Goal: Task Accomplishment & Management: Manage account settings

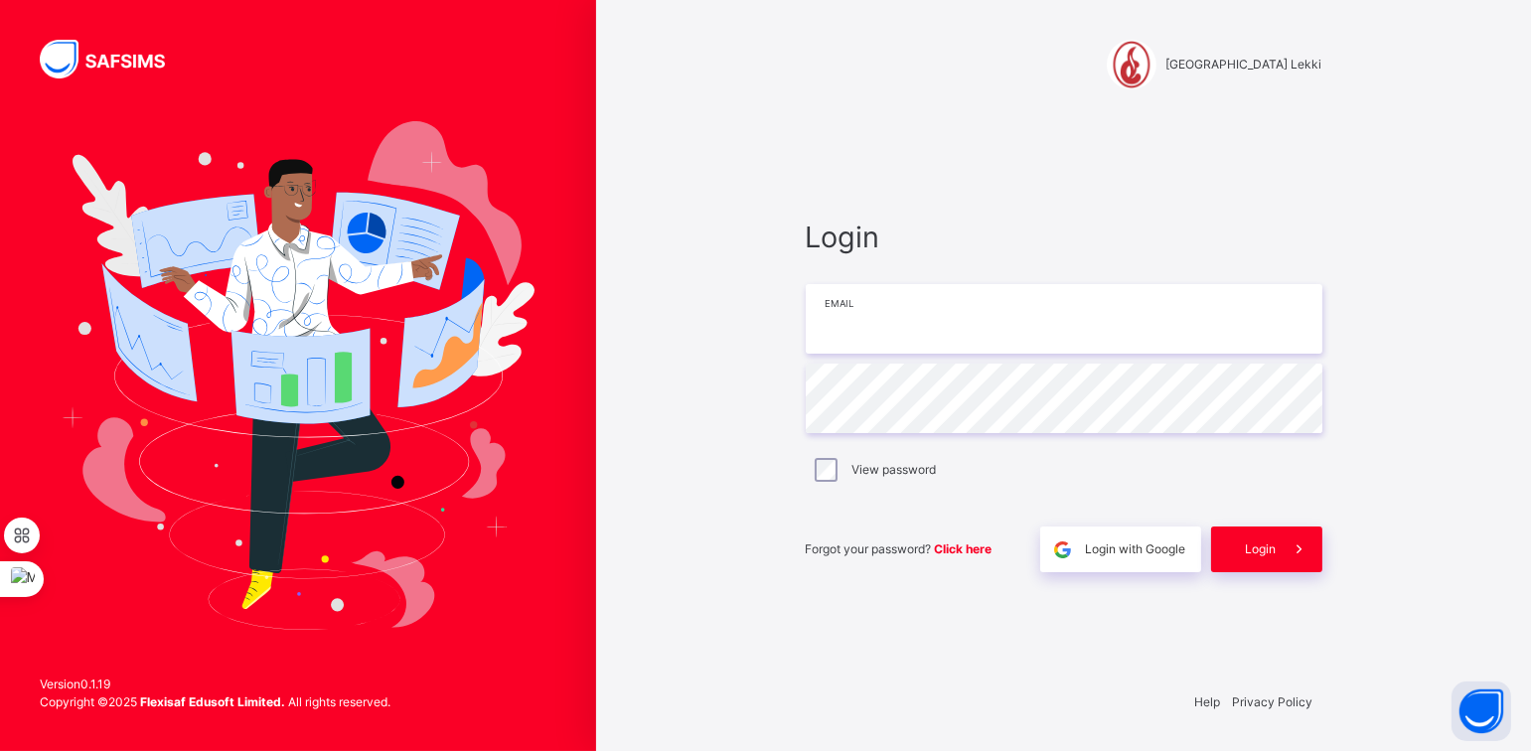
click at [864, 307] on input "email" at bounding box center [1064, 319] width 517 height 70
type input "**********"
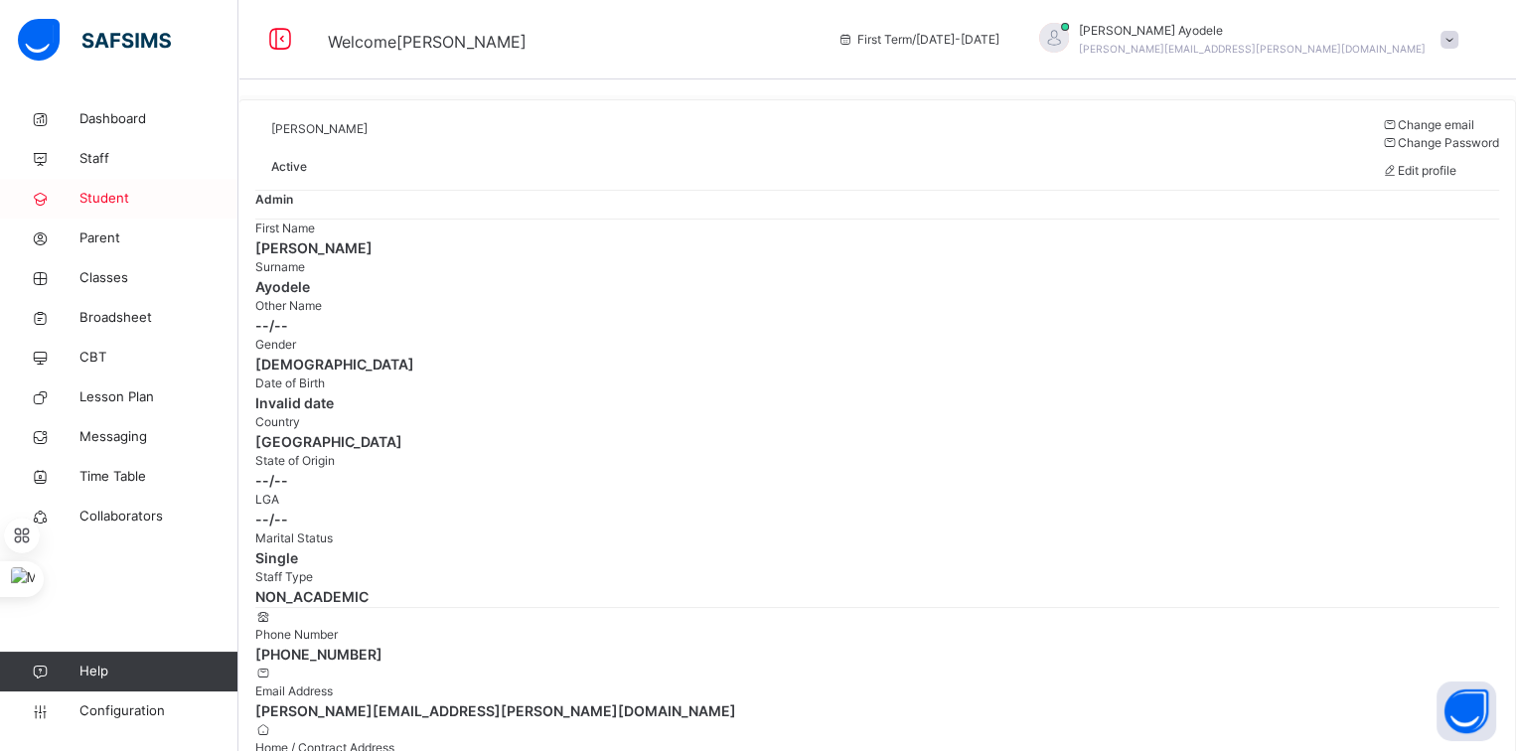
click at [112, 200] on span "Student" at bounding box center [158, 199] width 159 height 20
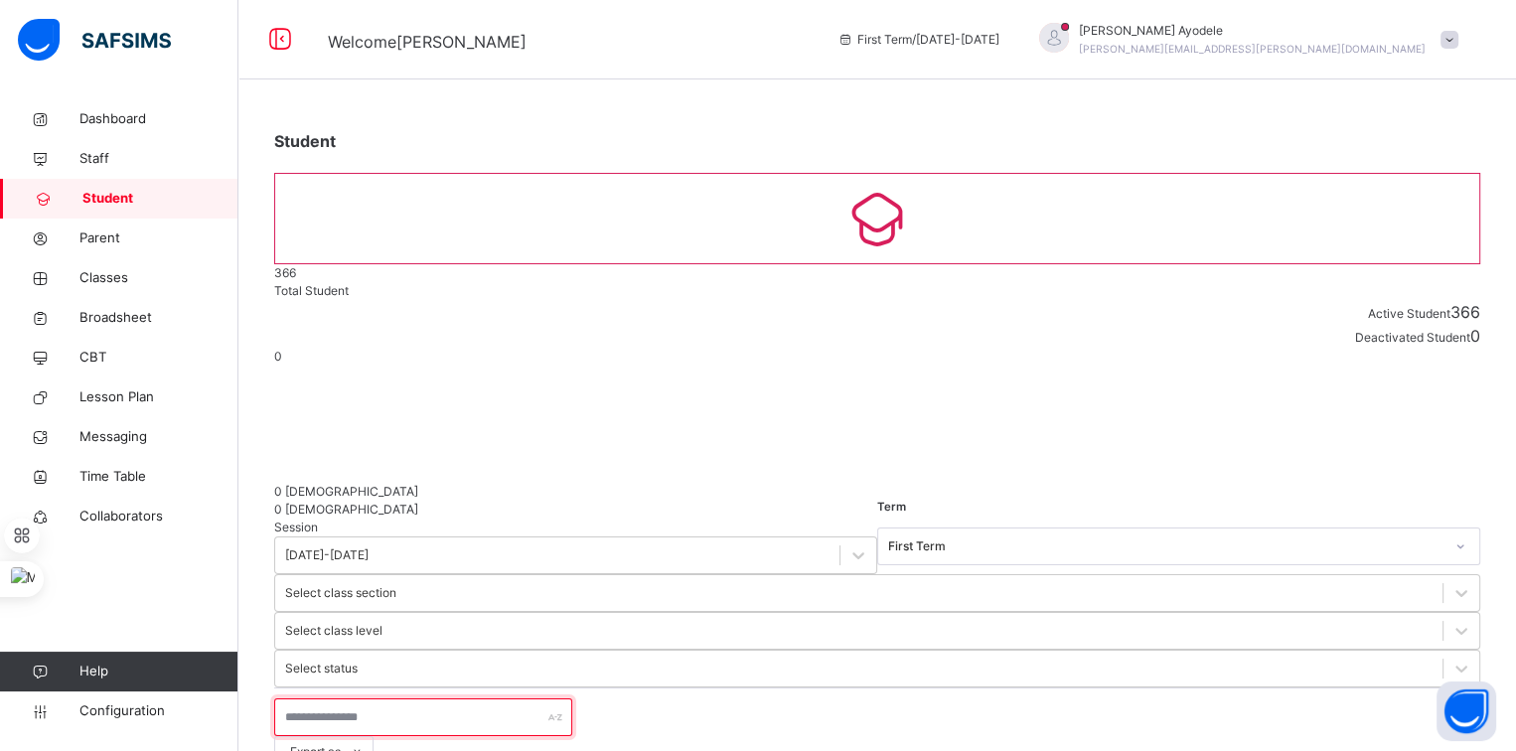
click at [300, 699] on input "text" at bounding box center [423, 718] width 298 height 38
type input "*"
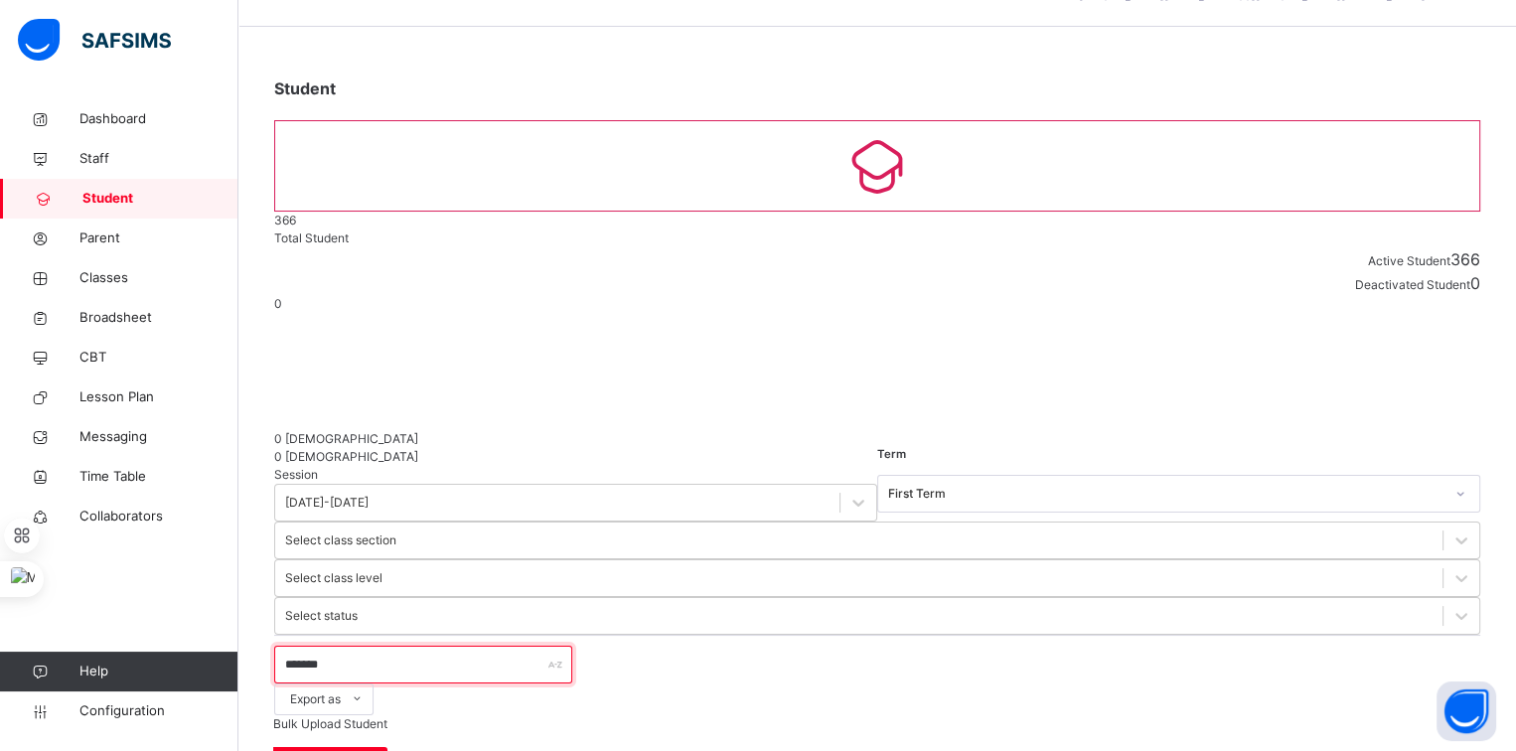
scroll to position [57, 0]
type input "*******"
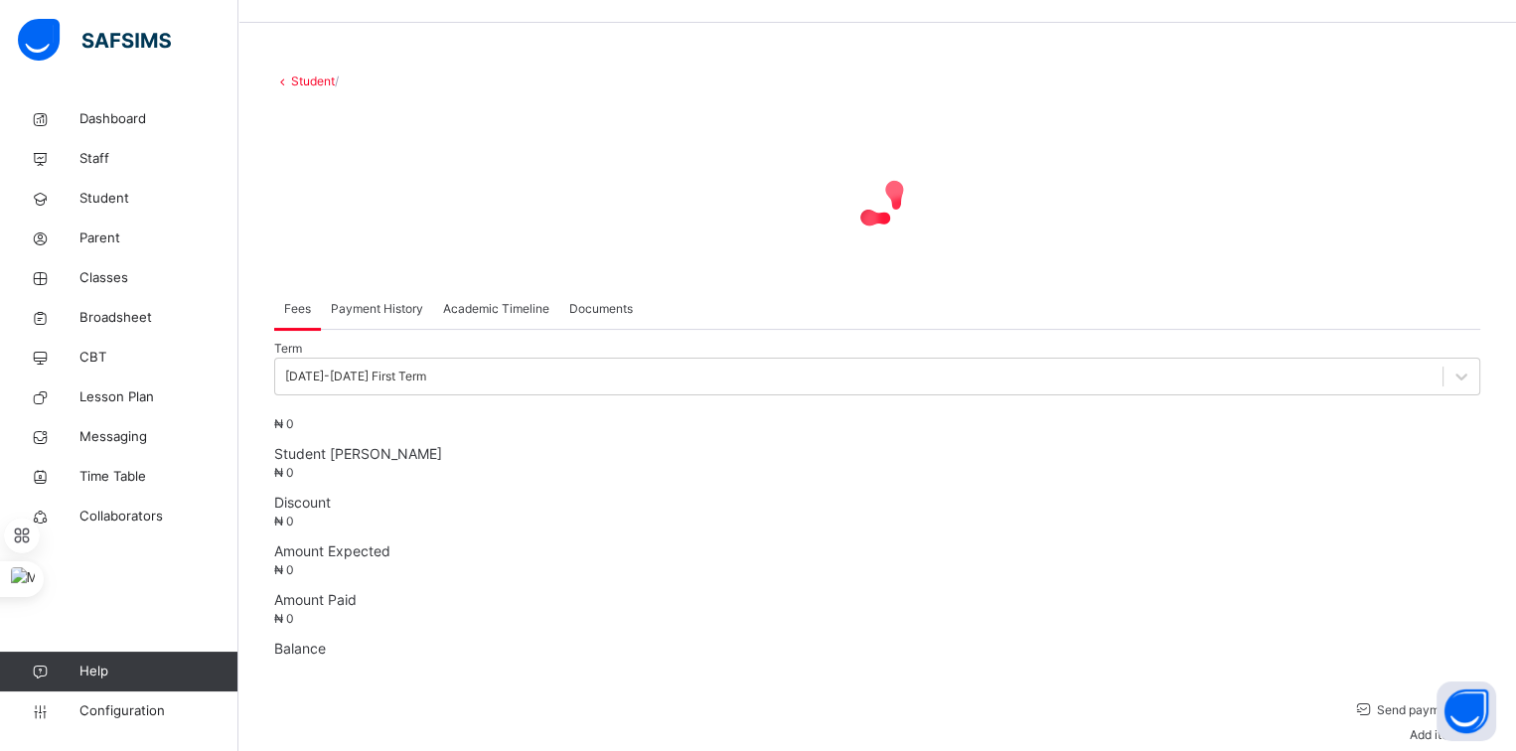
click at [506, 318] on span "Academic Timeline" at bounding box center [496, 309] width 106 height 18
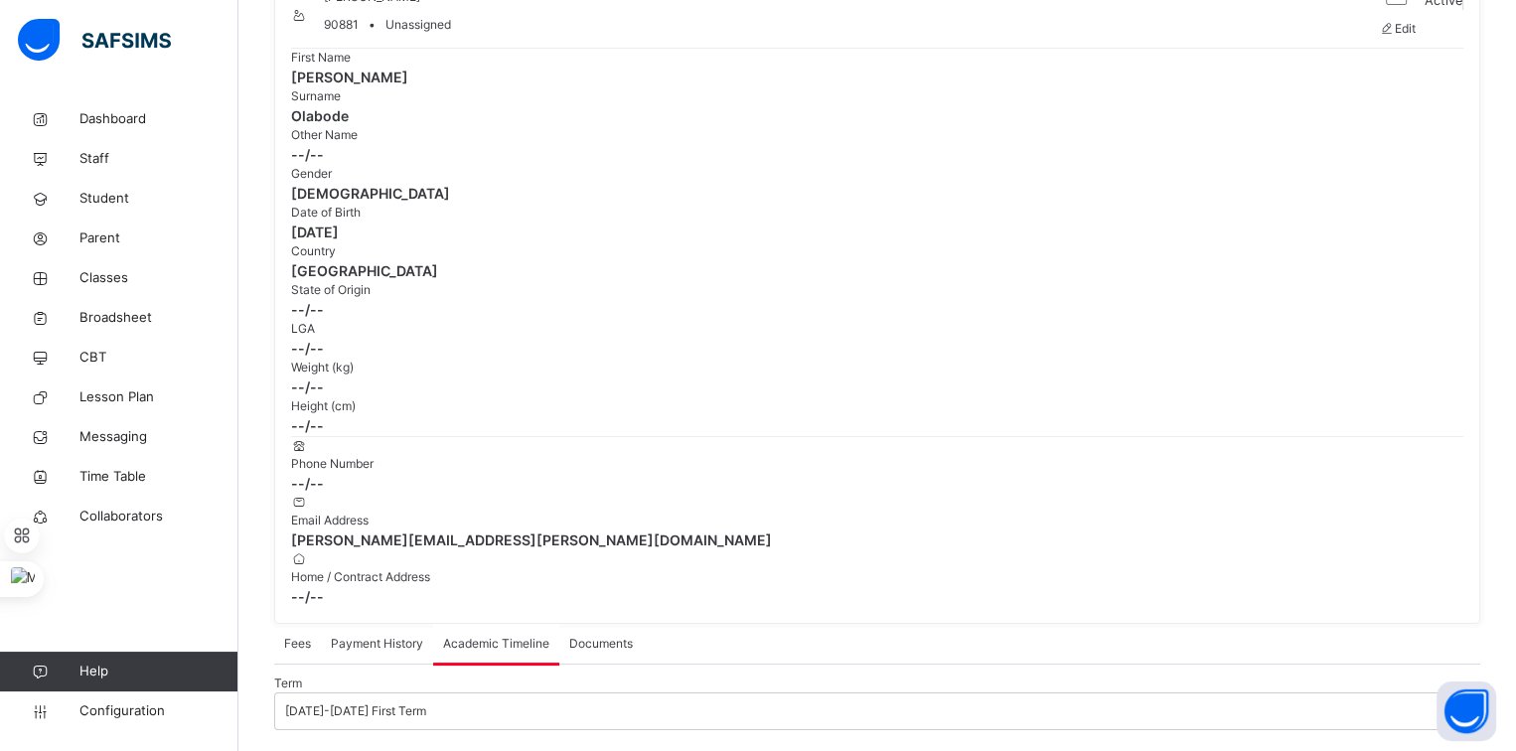
scroll to position [227, 0]
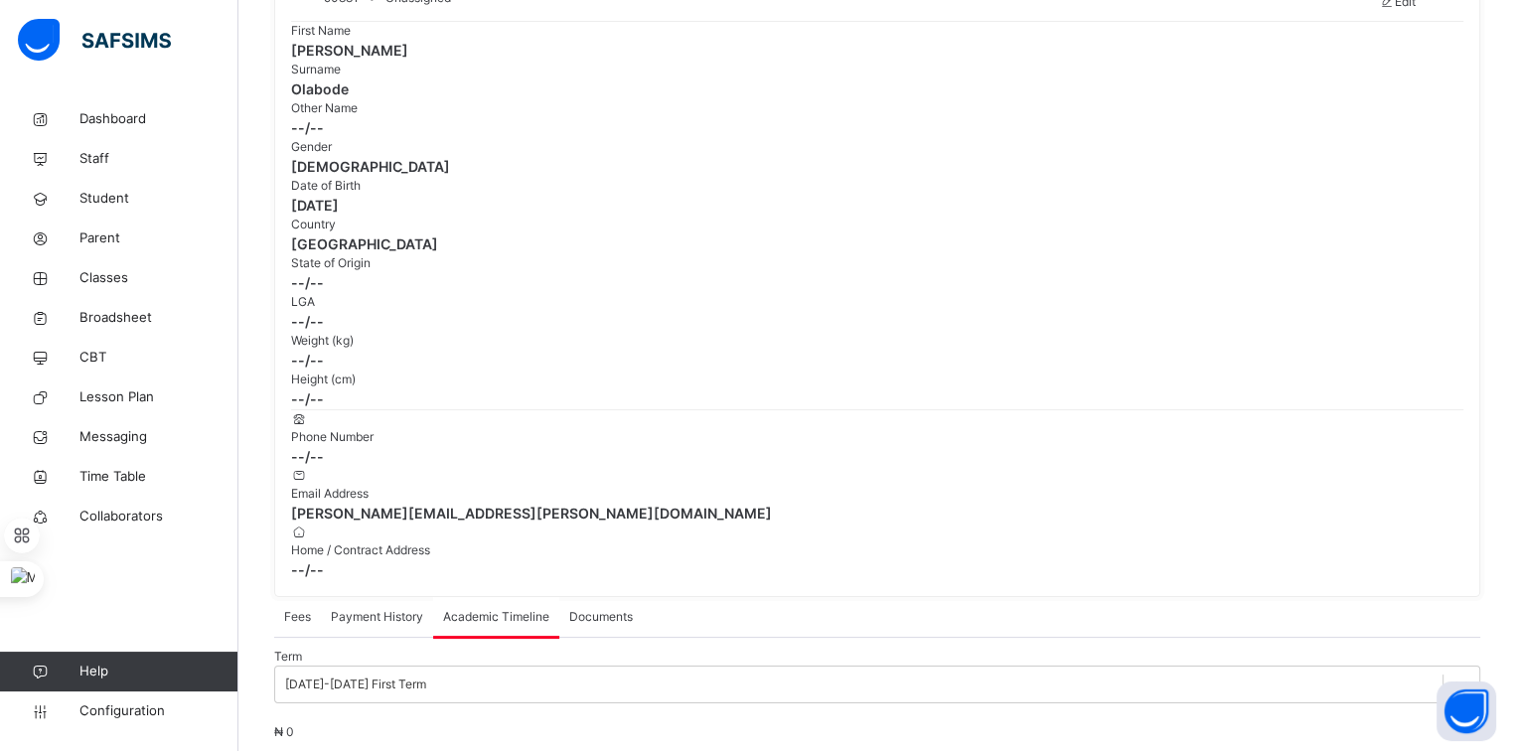
click at [413, 608] on span "Payment History" at bounding box center [377, 617] width 92 height 18
click at [502, 608] on span "Academic Timeline" at bounding box center [496, 617] width 106 height 18
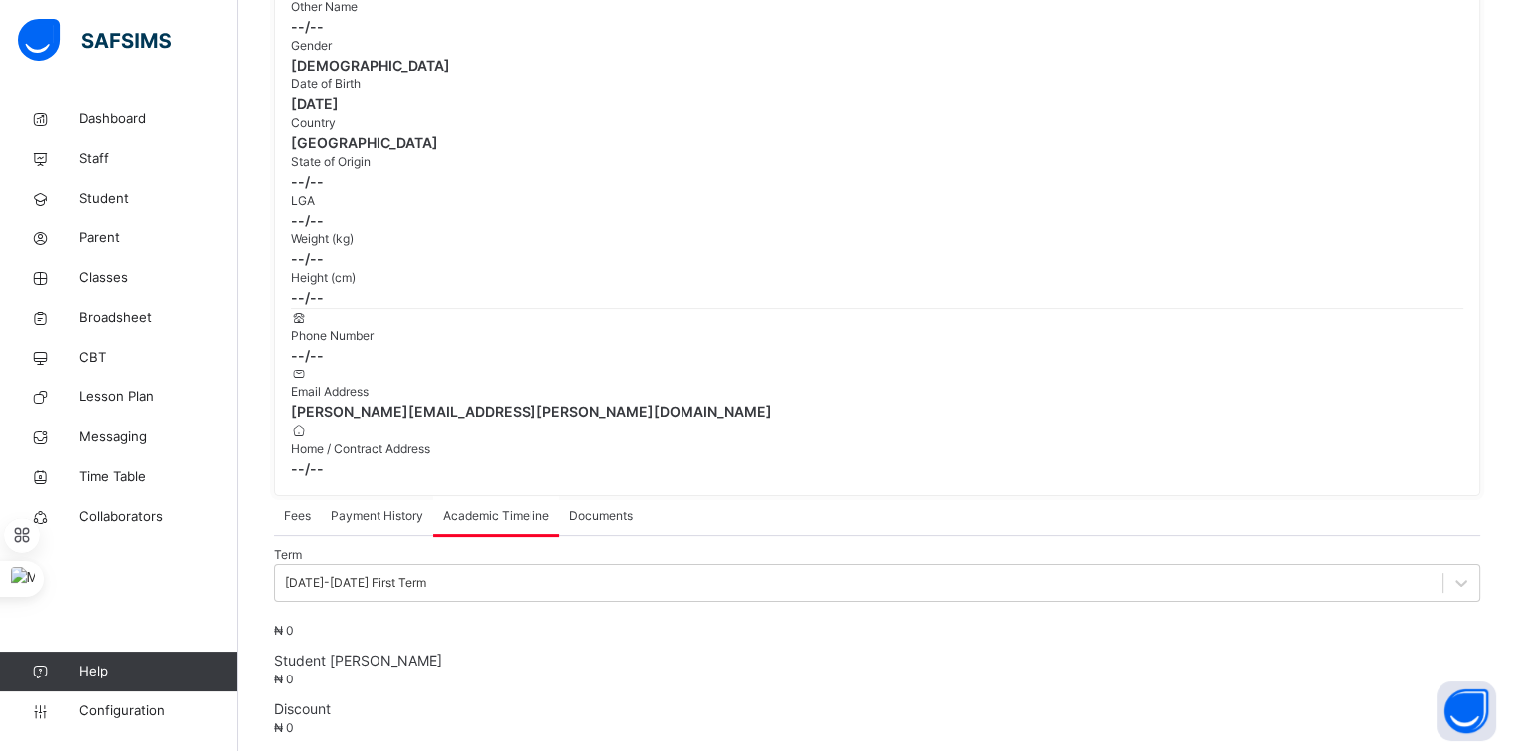
scroll to position [411, 0]
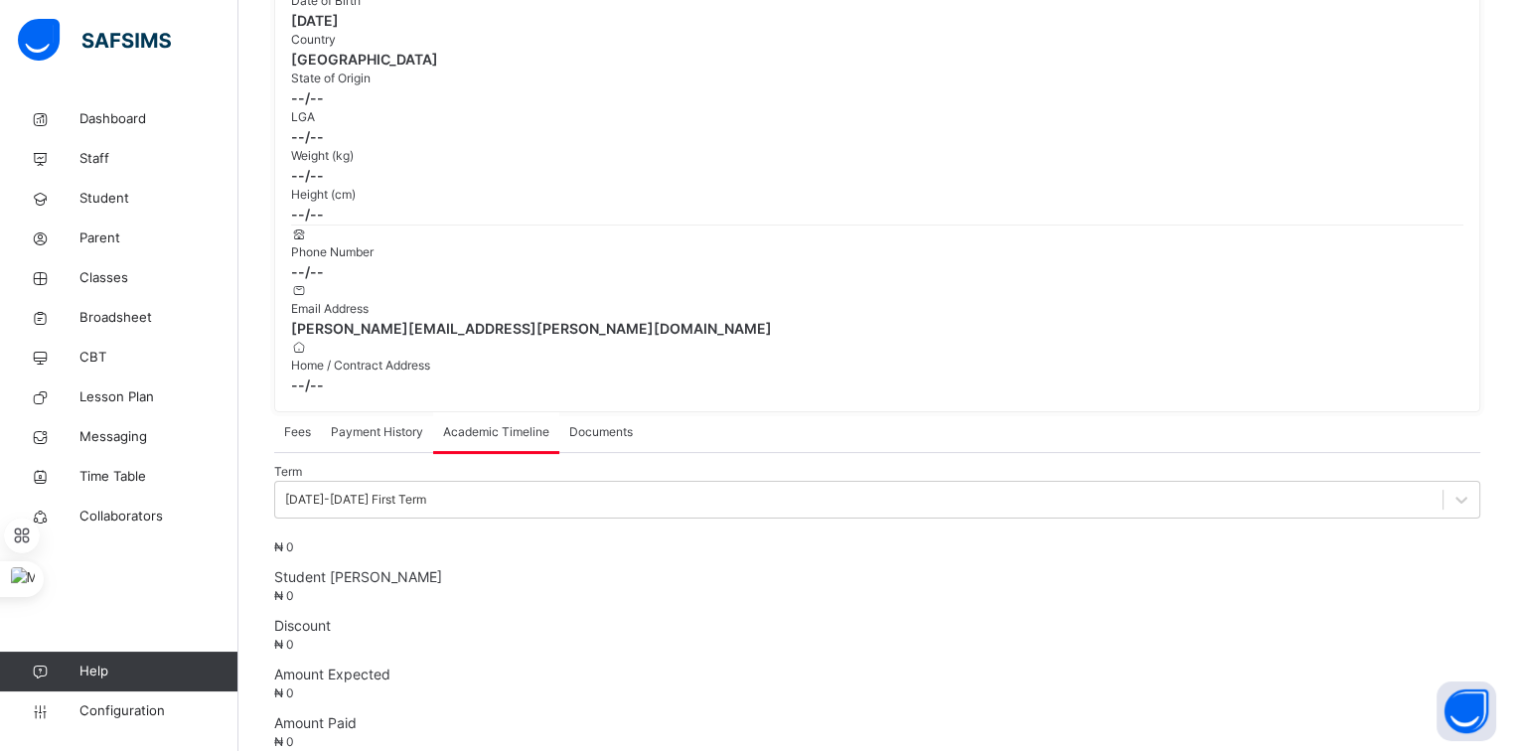
click at [605, 423] on span "Documents" at bounding box center [601, 432] width 64 height 18
click at [514, 423] on span "Academic Timeline" at bounding box center [496, 432] width 106 height 18
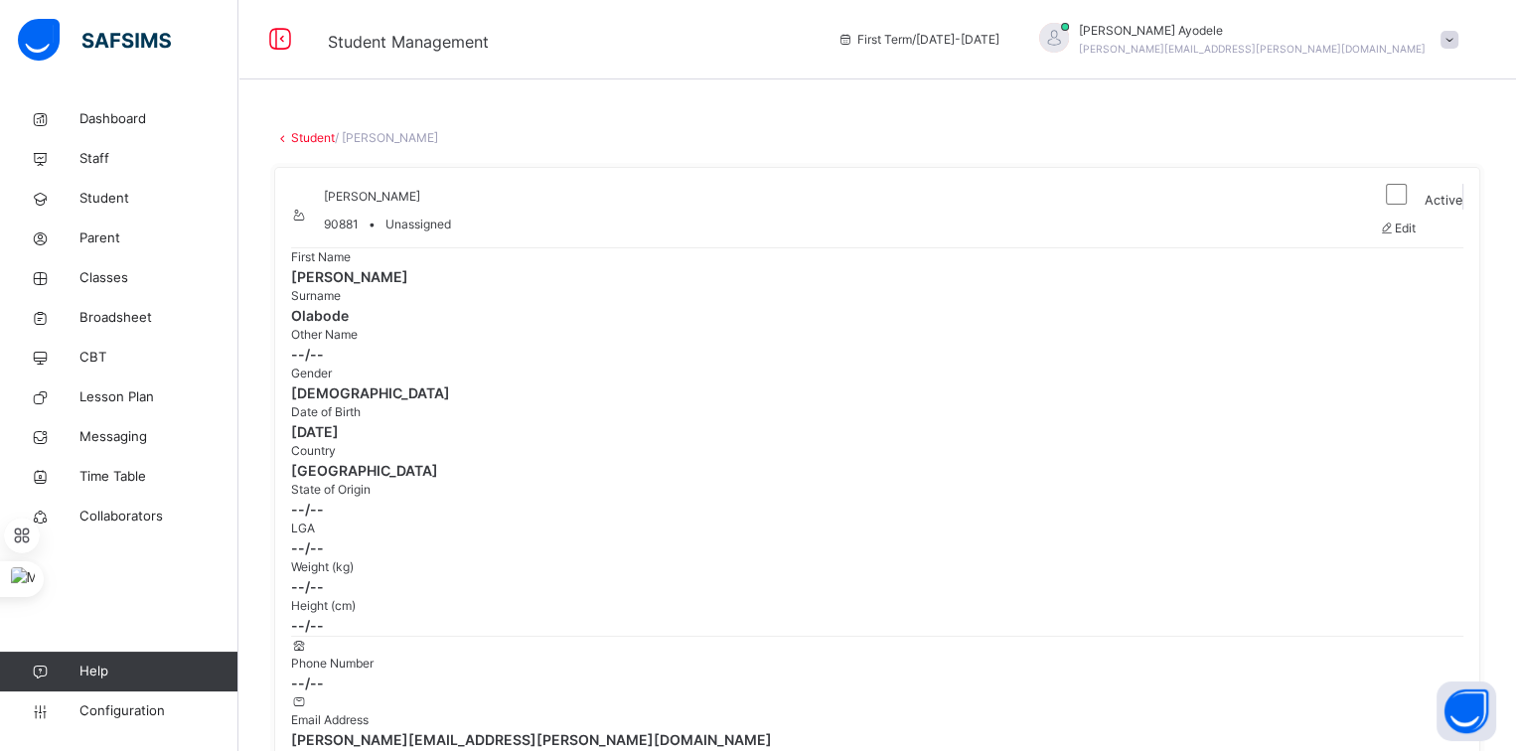
click at [323, 130] on link "Student" at bounding box center [313, 137] width 44 height 15
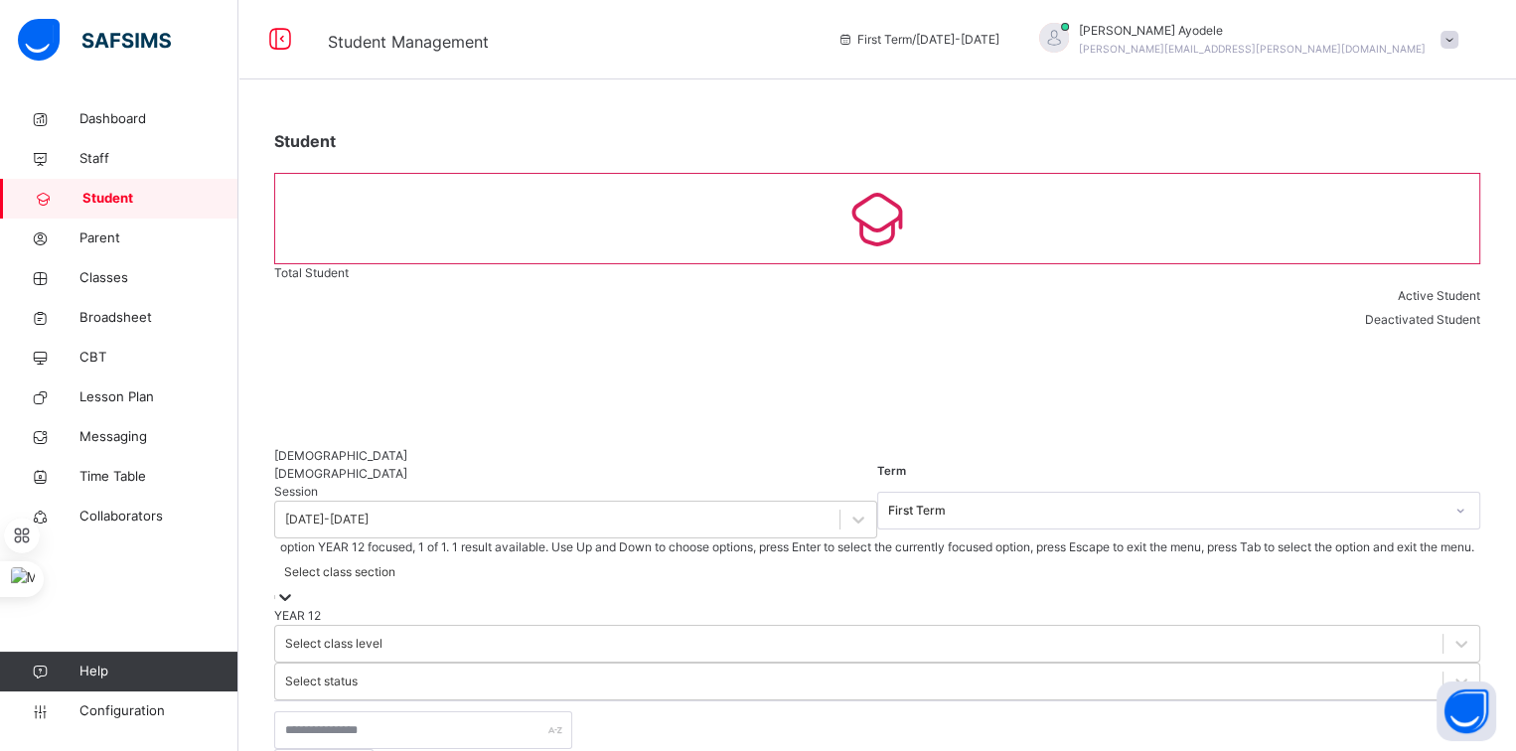
click at [396, 563] on div "Select class section" at bounding box center [339, 572] width 111 height 18
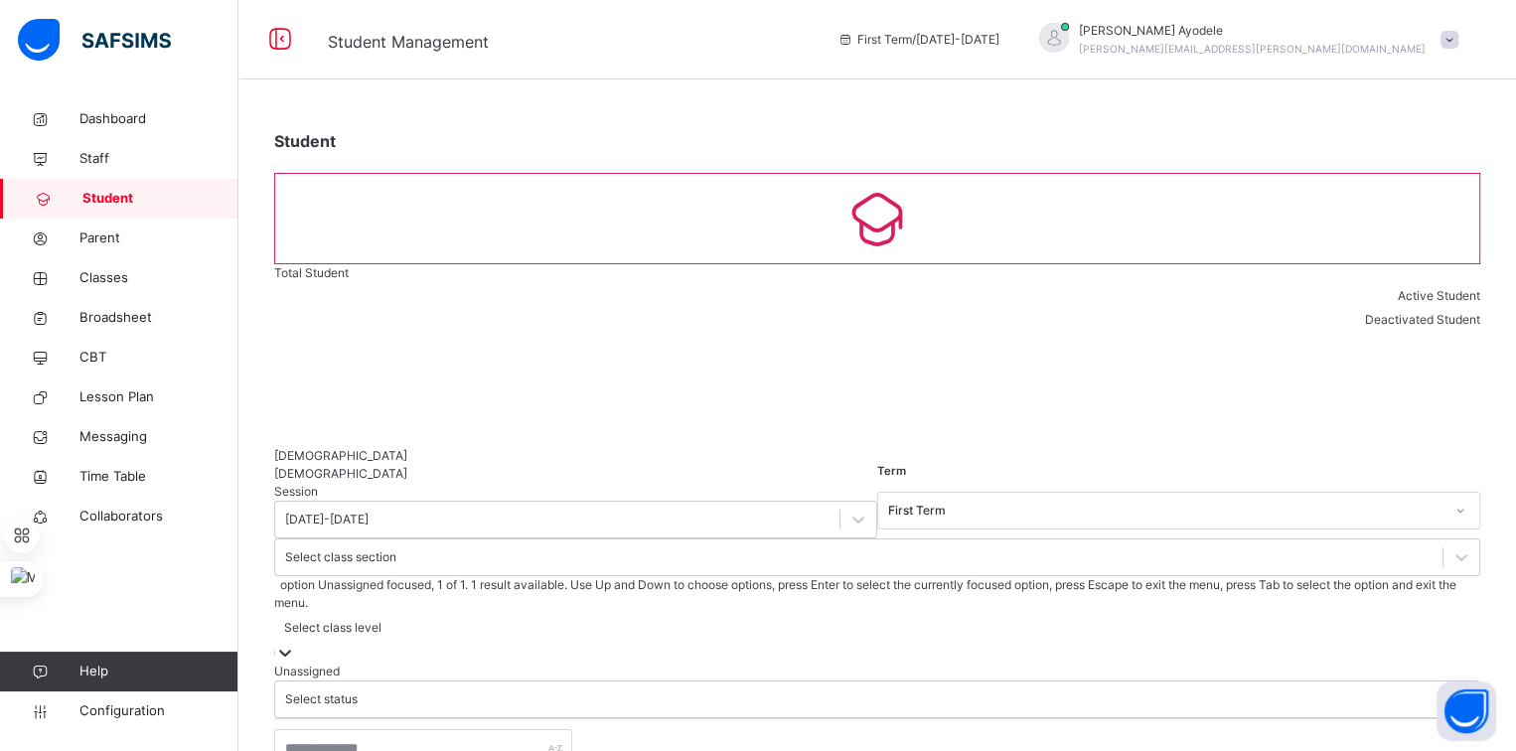
click at [382, 619] on div "Select class level" at bounding box center [332, 628] width 97 height 18
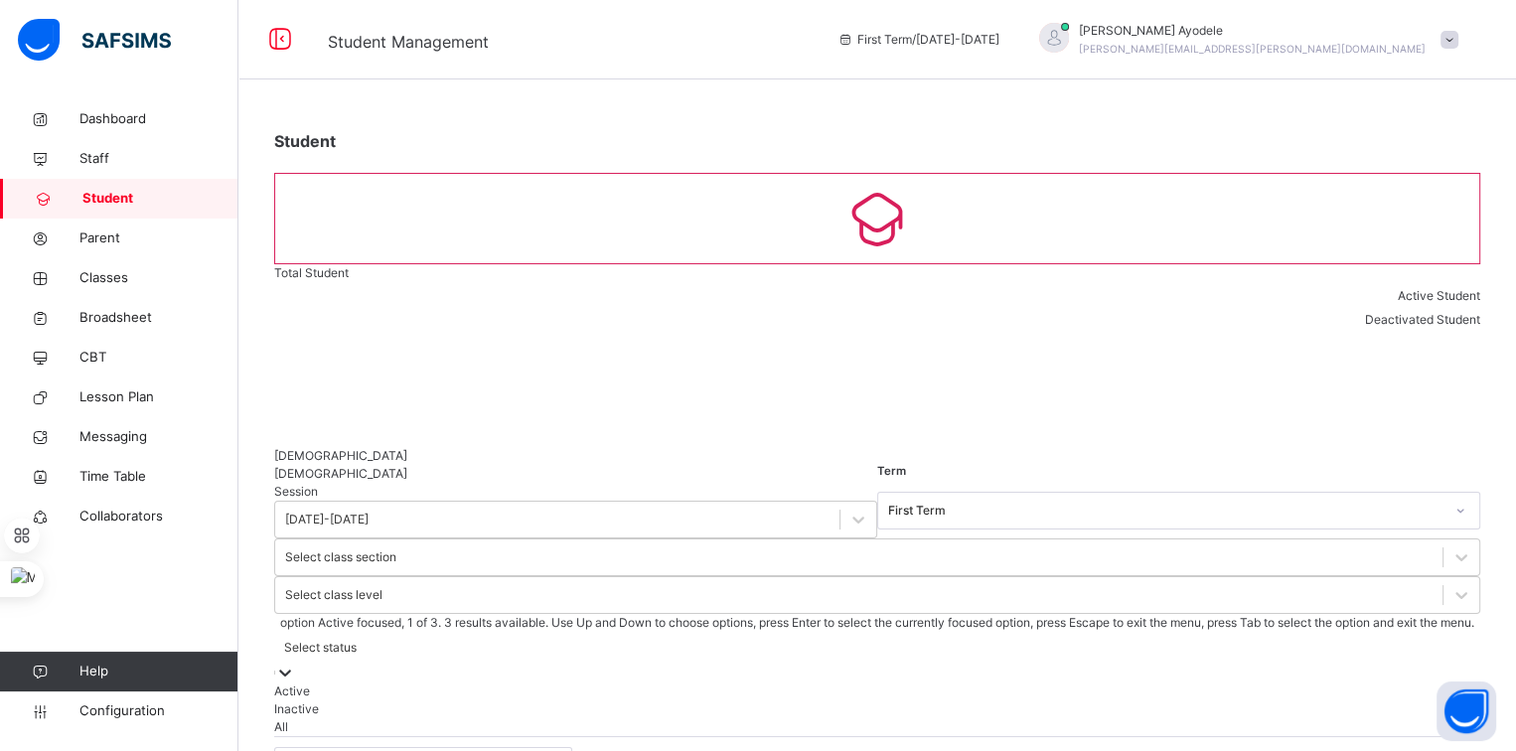
click at [357, 639] on div "Select status" at bounding box center [320, 648] width 73 height 18
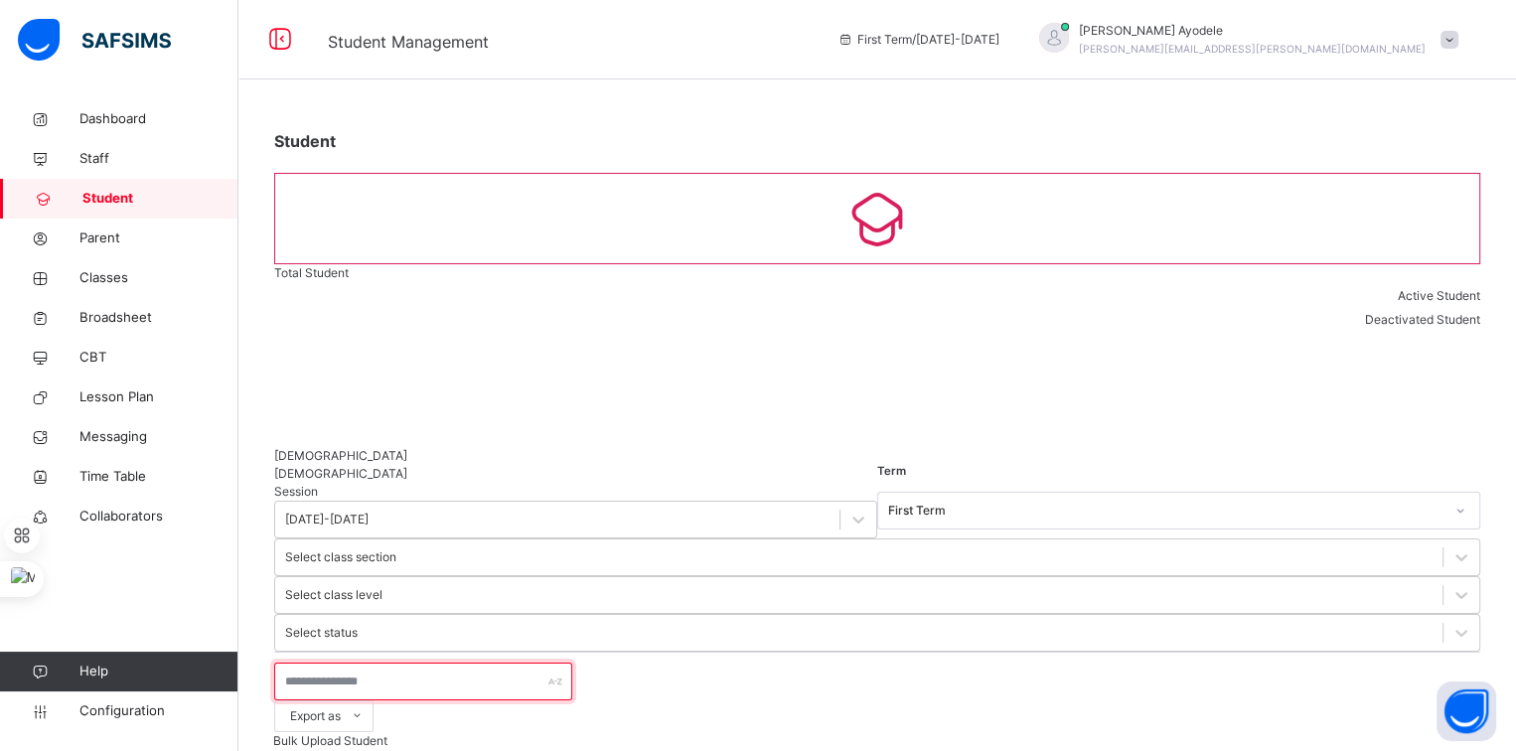
click at [544, 663] on input "text" at bounding box center [423, 682] width 298 height 38
click at [141, 275] on span "Classes" at bounding box center [158, 278] width 159 height 20
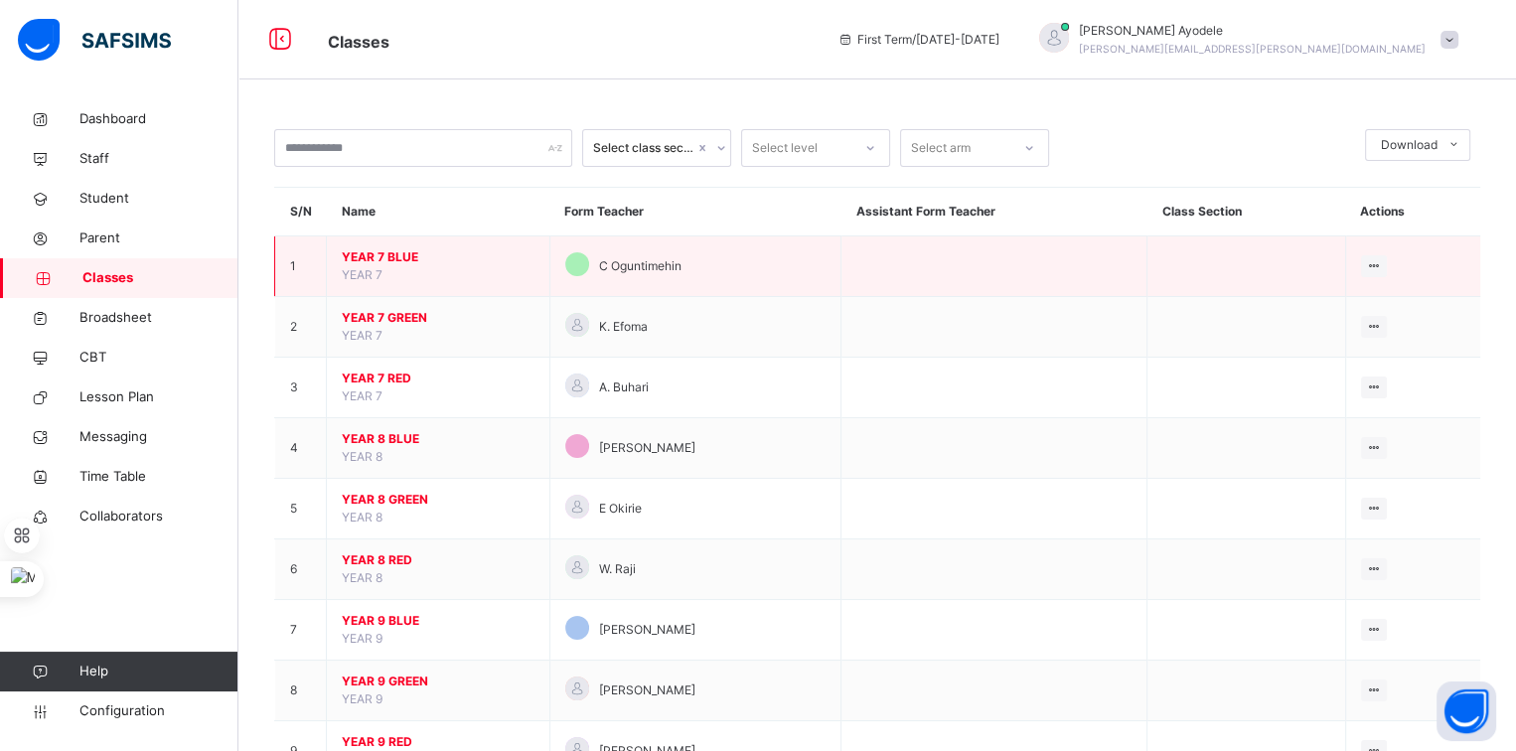
click at [392, 257] on span "YEAR 7 BLUE" at bounding box center [438, 257] width 193 height 18
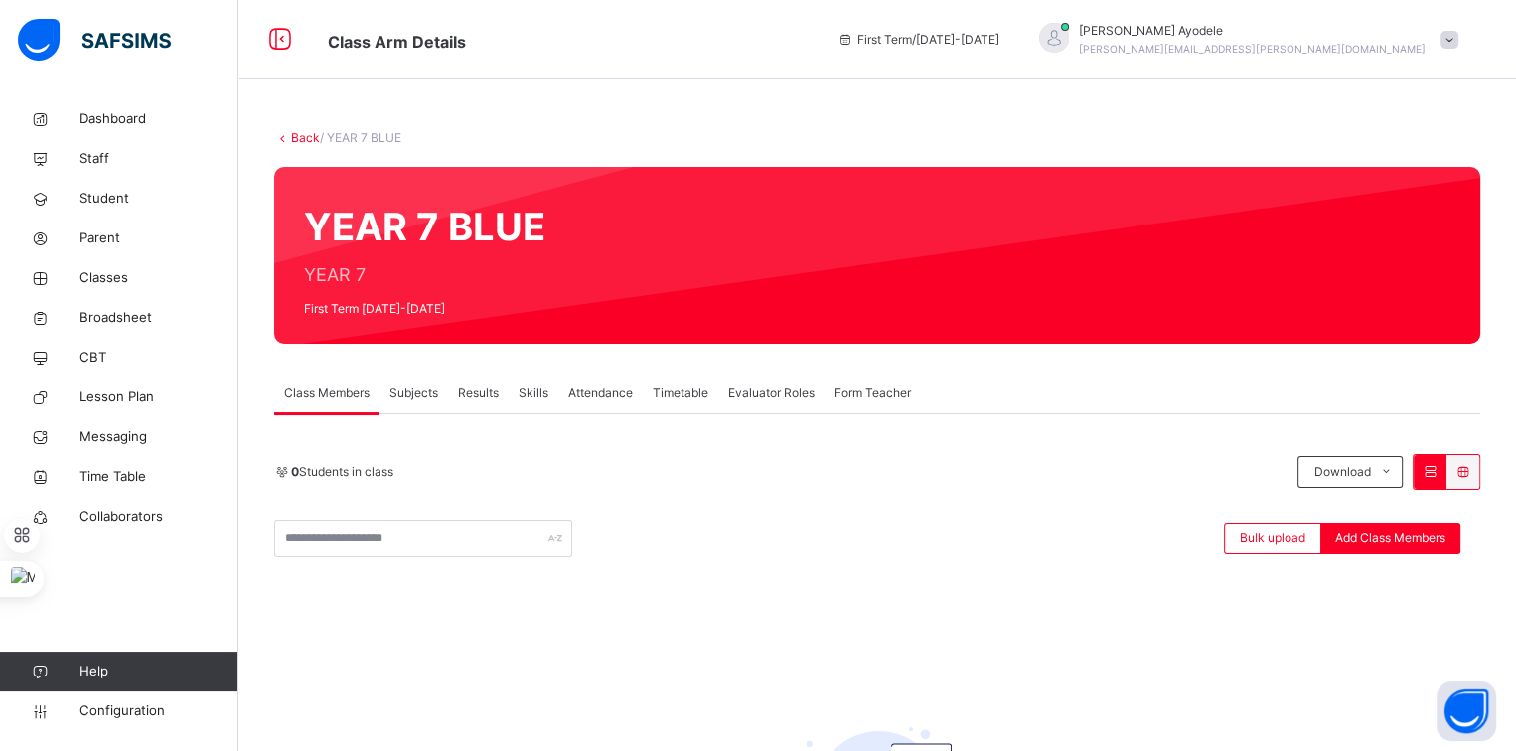
click at [419, 386] on span "Subjects" at bounding box center [414, 394] width 49 height 18
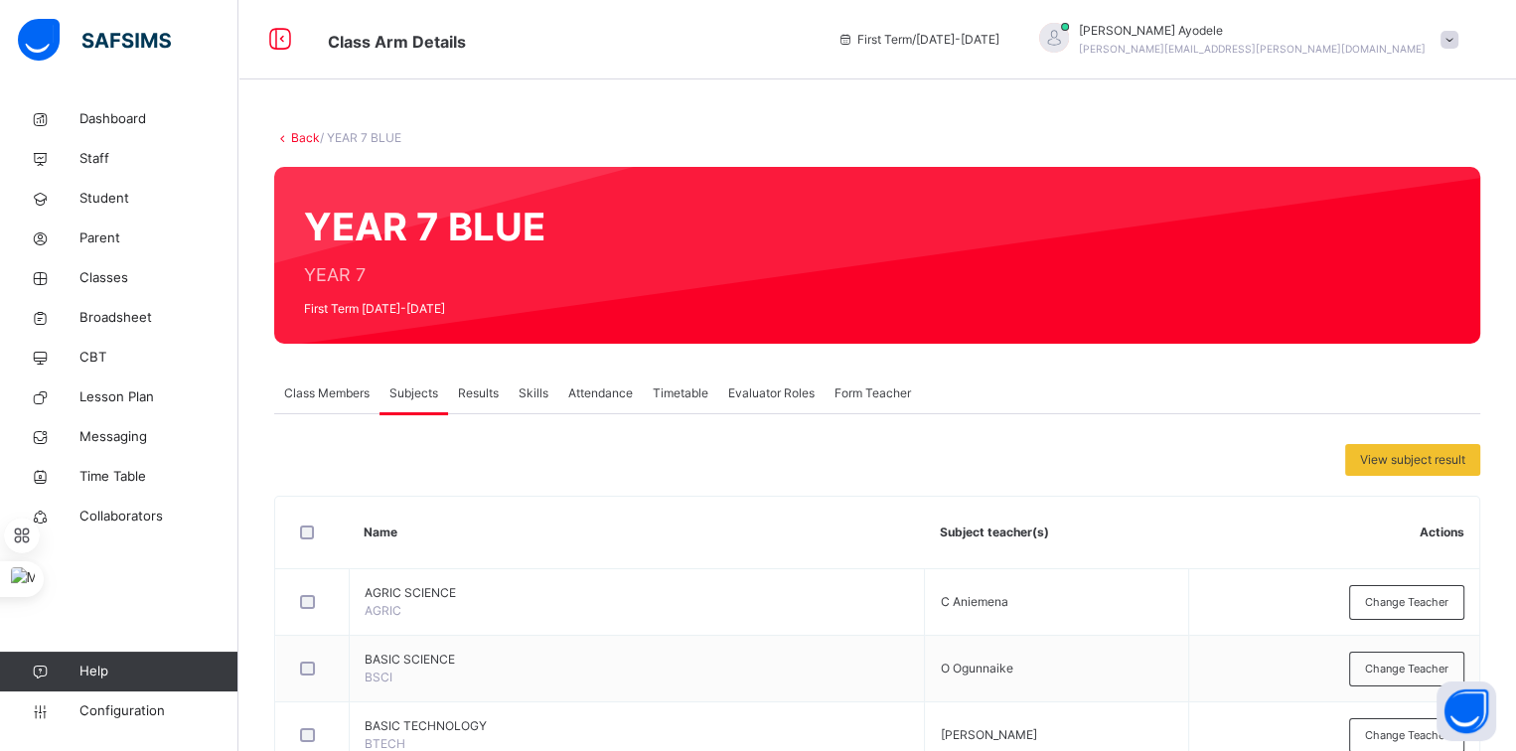
click at [339, 399] on span "Class Members" at bounding box center [326, 394] width 85 height 18
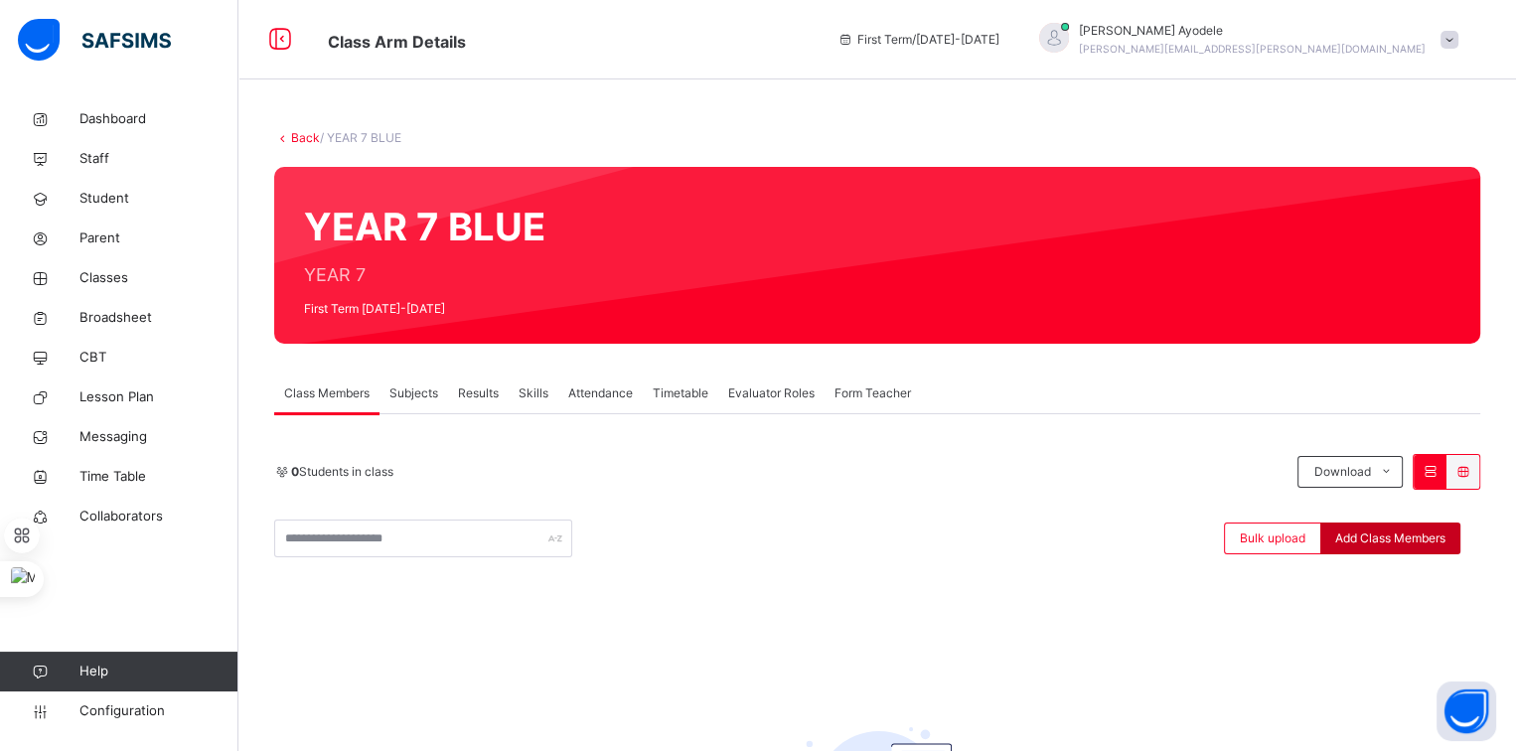
click at [1430, 535] on span "Add Class Members" at bounding box center [1391, 539] width 110 height 18
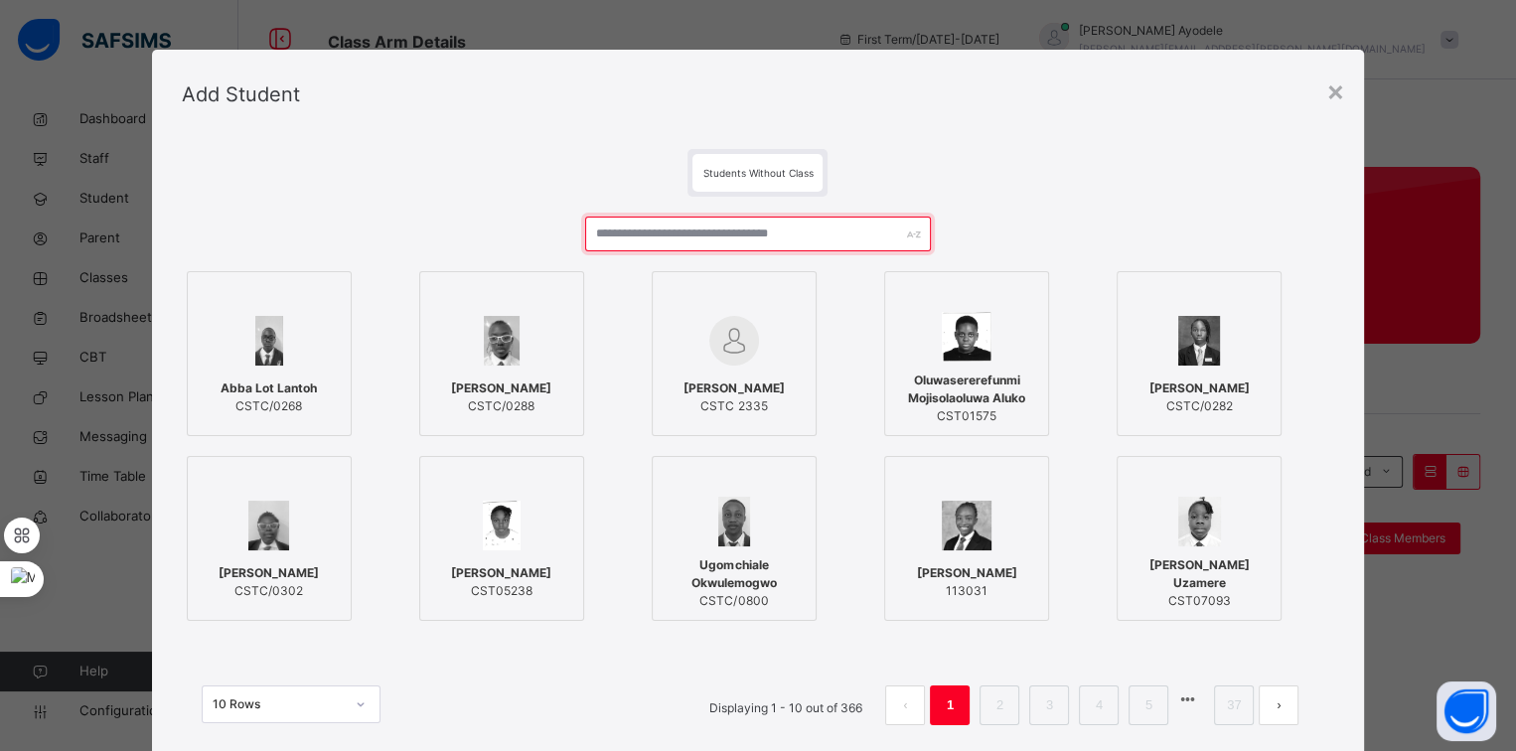
click at [724, 222] on input "text" at bounding box center [758, 234] width 346 height 35
click at [746, 459] on label "Ugomchiale Okwulemogwo CSTC/0800" at bounding box center [734, 538] width 165 height 165
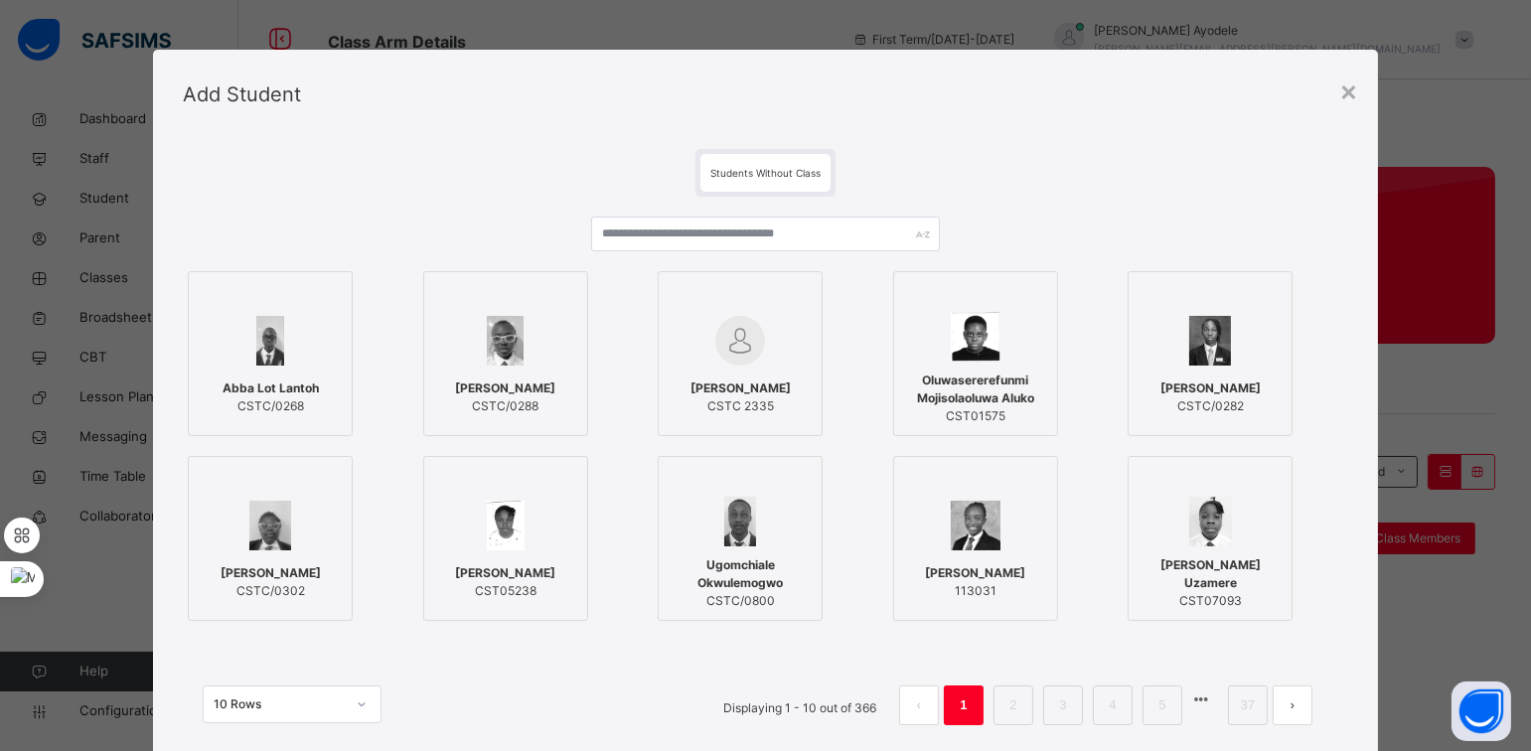
click at [746, 459] on label "Ugomchiale Okwulemogwo CSTC/0800" at bounding box center [740, 538] width 165 height 165
click at [1345, 96] on div "×" at bounding box center [1349, 91] width 19 height 42
